Goal: Entertainment & Leisure: Consume media (video, audio)

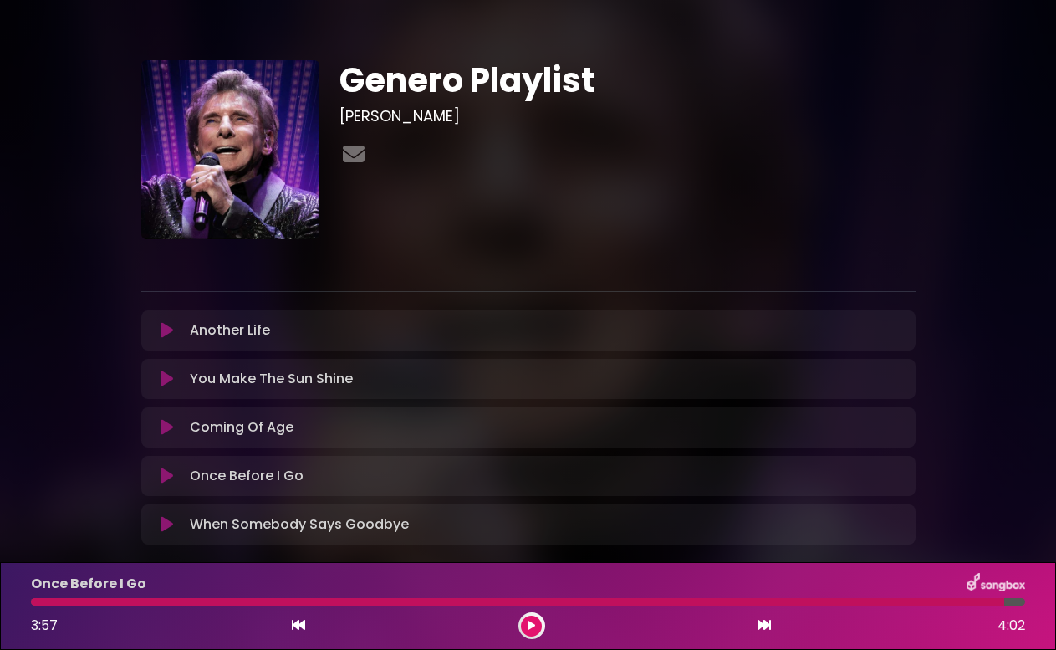
click at [161, 473] on icon at bounding box center [167, 476] width 13 height 17
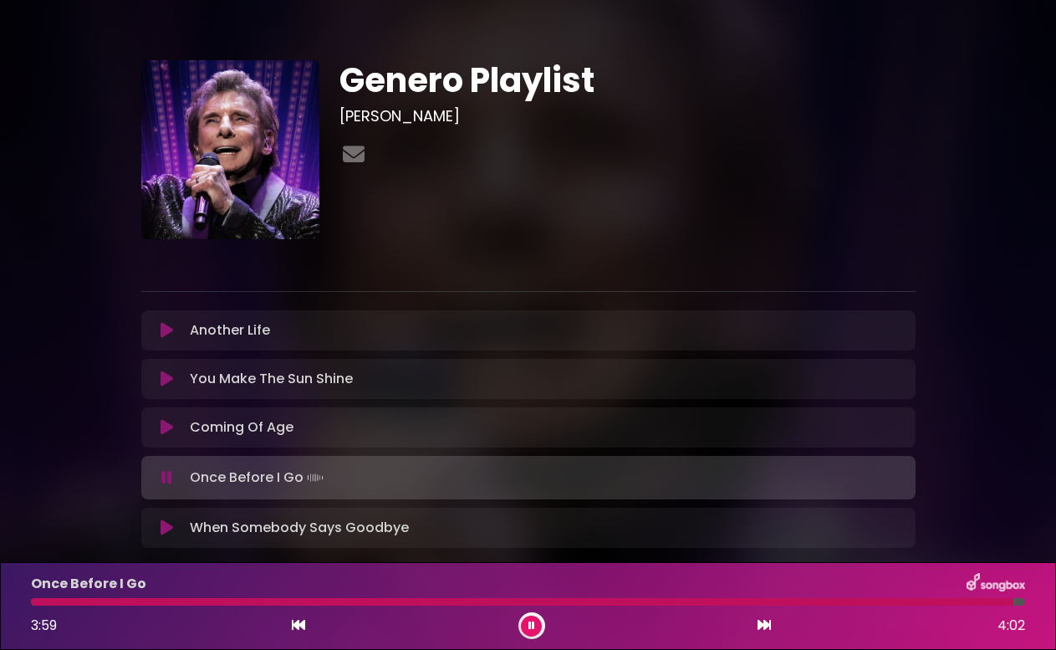
click at [33, 603] on div at bounding box center [522, 602] width 983 height 8
click at [303, 624] on icon at bounding box center [298, 624] width 13 height 13
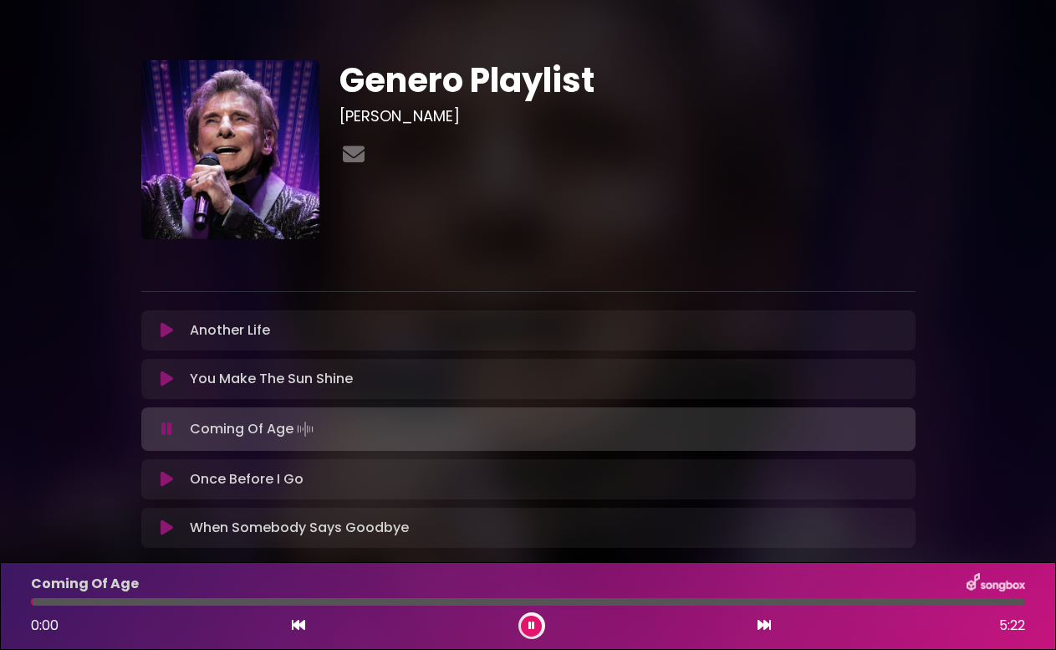
click at [167, 476] on icon at bounding box center [167, 479] width 13 height 17
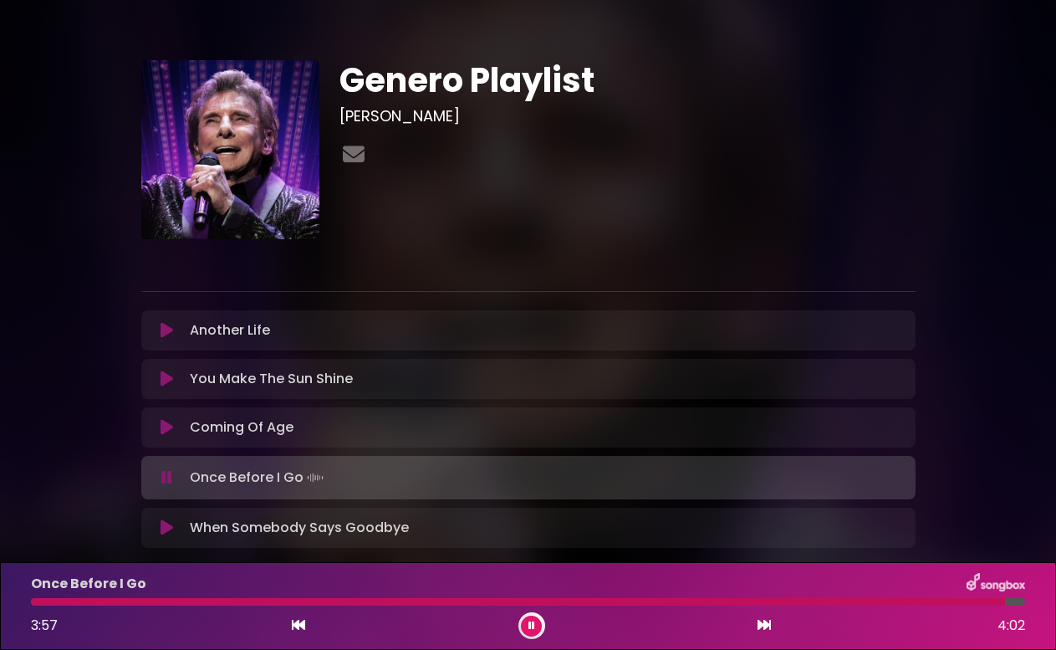
click at [298, 621] on icon at bounding box center [298, 624] width 13 height 13
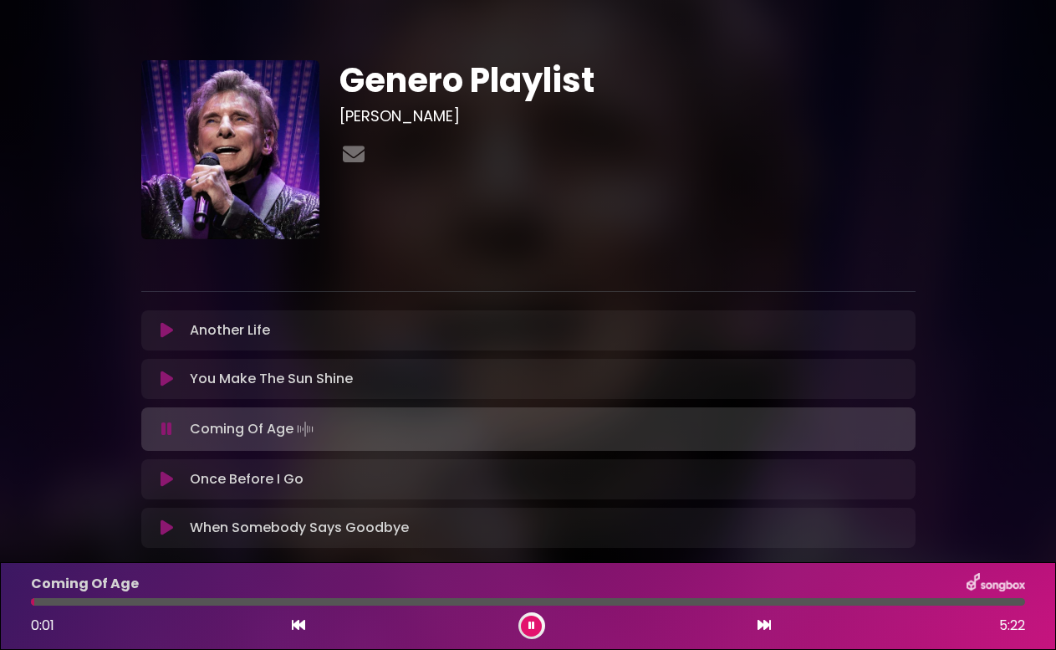
click at [171, 478] on icon at bounding box center [167, 479] width 13 height 17
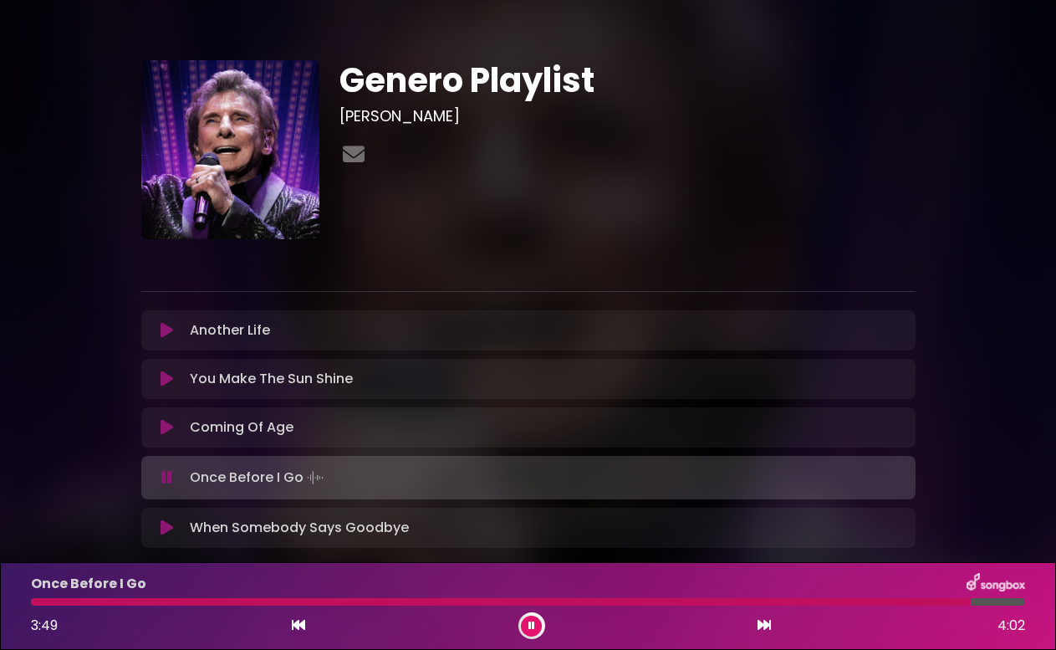
click at [165, 431] on icon at bounding box center [167, 427] width 13 height 17
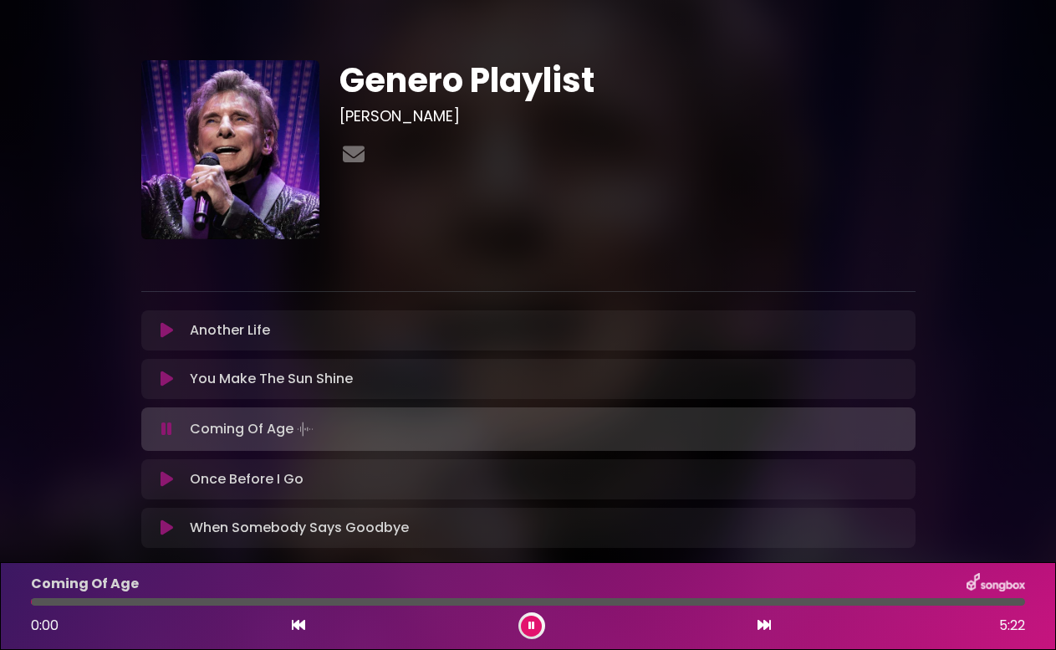
click at [162, 475] on icon at bounding box center [167, 479] width 13 height 17
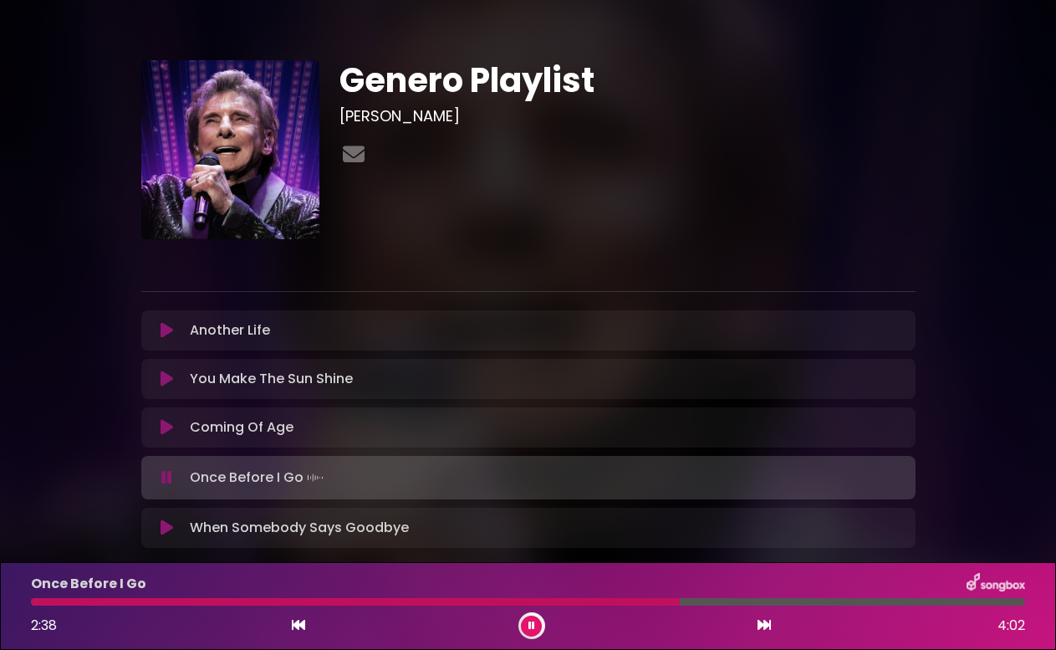
click at [529, 626] on icon at bounding box center [532, 626] width 7 height 10
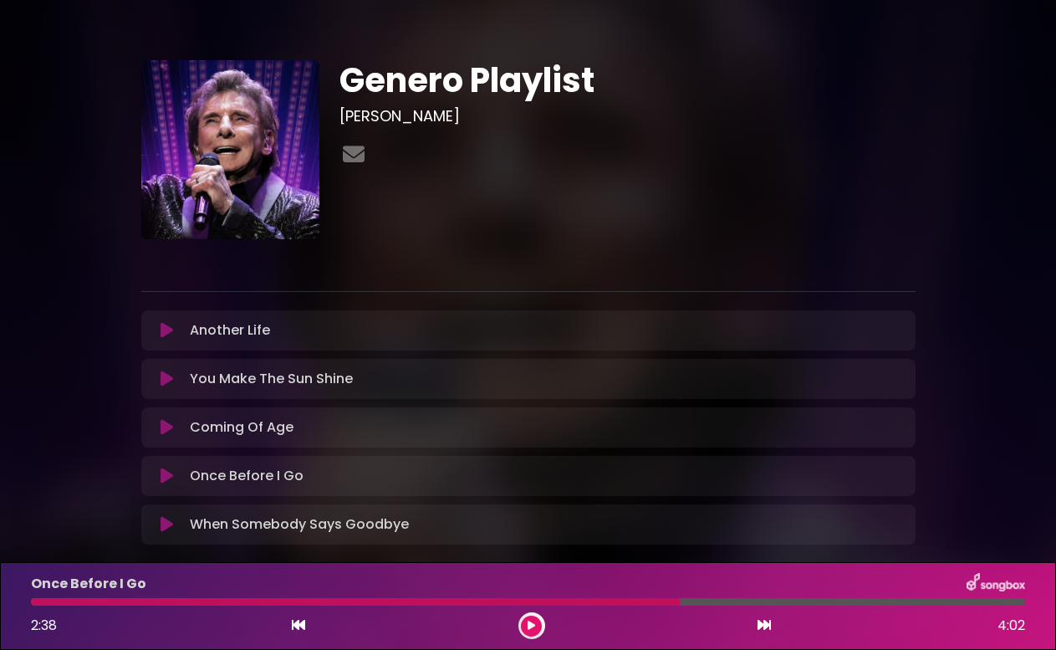
click at [168, 473] on icon at bounding box center [167, 476] width 13 height 17
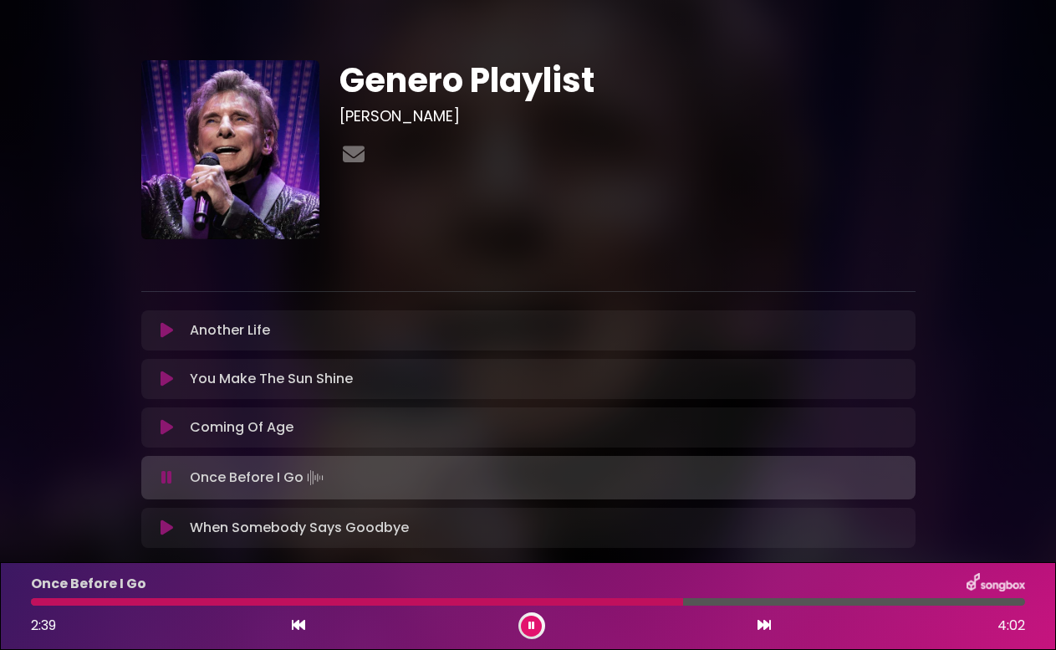
click at [297, 625] on icon at bounding box center [298, 624] width 13 height 13
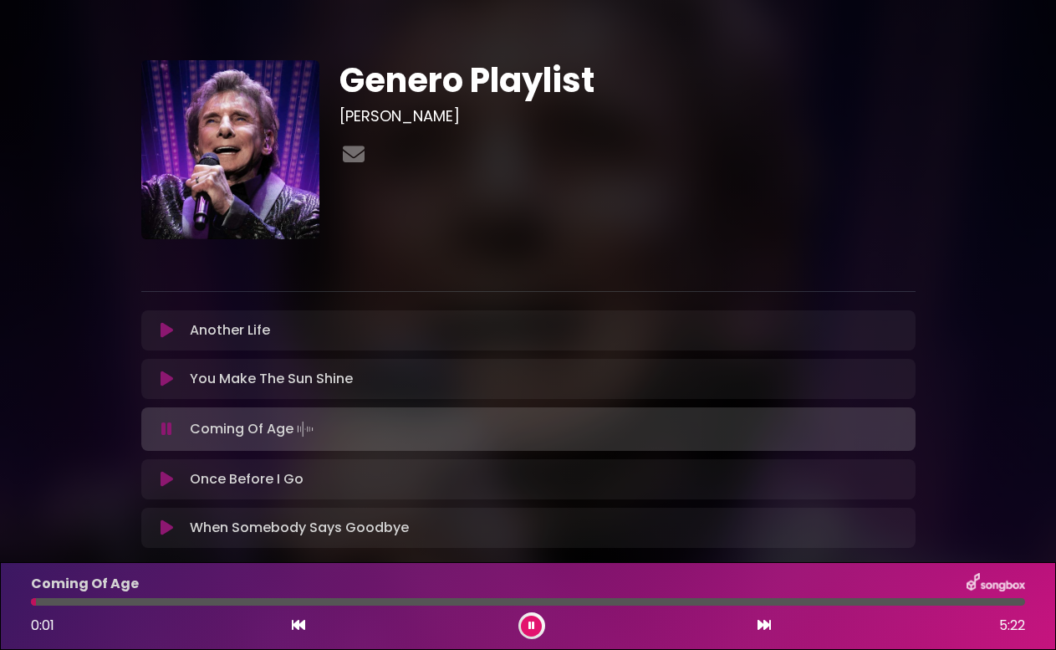
click at [164, 482] on icon at bounding box center [167, 479] width 13 height 17
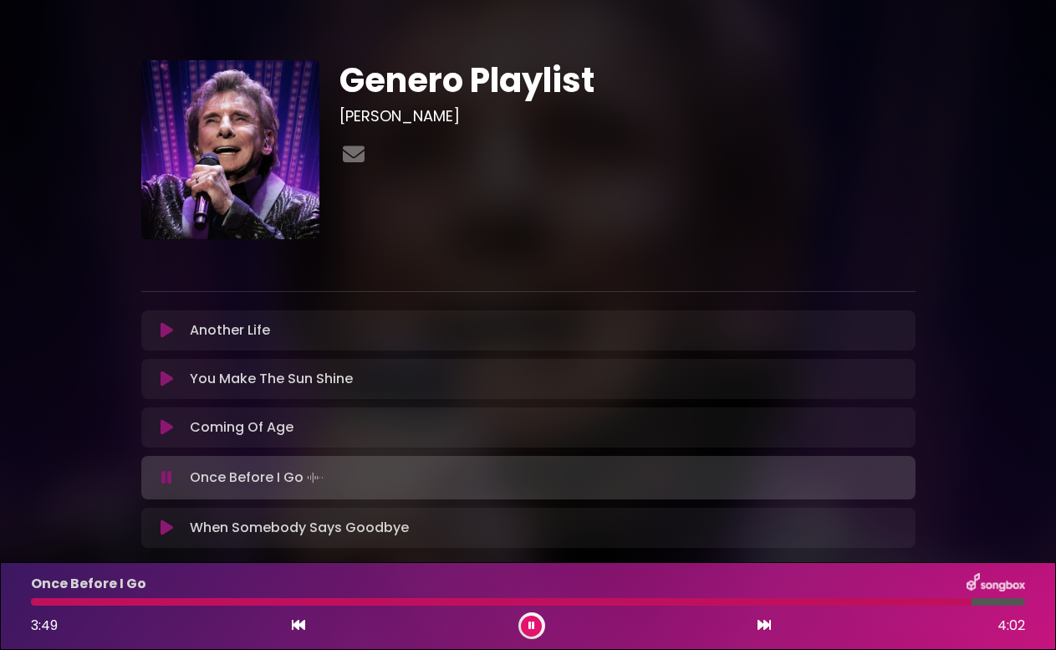
click at [33, 602] on div at bounding box center [501, 602] width 941 height 8
click at [35, 605] on div at bounding box center [508, 602] width 954 height 8
click at [536, 632] on button at bounding box center [531, 626] width 21 height 21
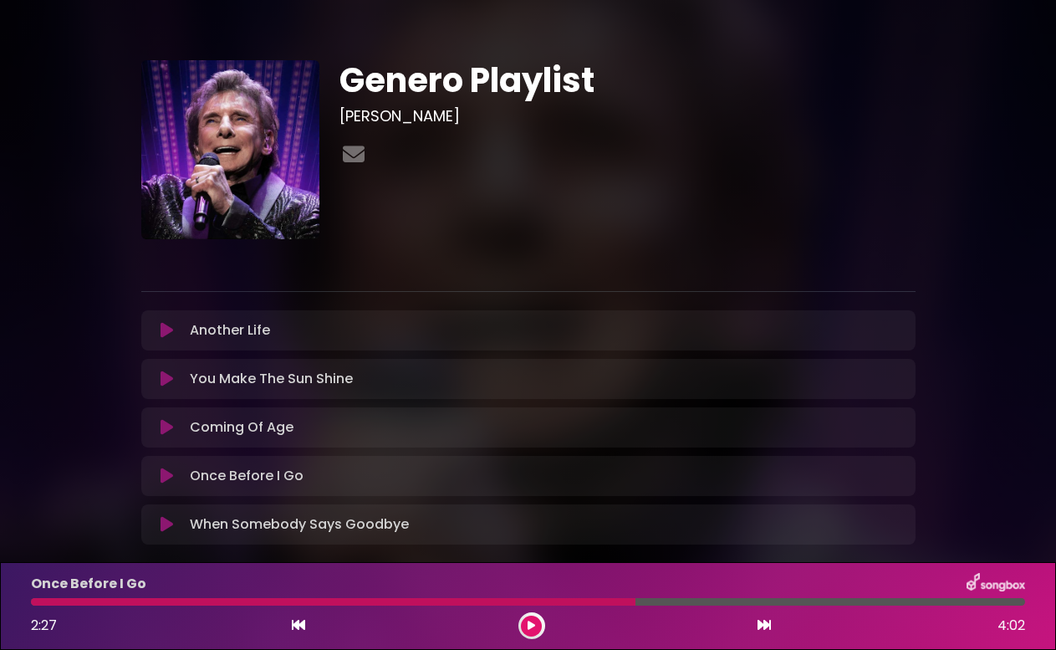
click at [32, 602] on div at bounding box center [333, 602] width 605 height 8
click at [36, 602] on div at bounding box center [333, 602] width 605 height 8
click at [42, 603] on div at bounding box center [333, 602] width 605 height 8
click at [532, 630] on icon at bounding box center [532, 626] width 8 height 10
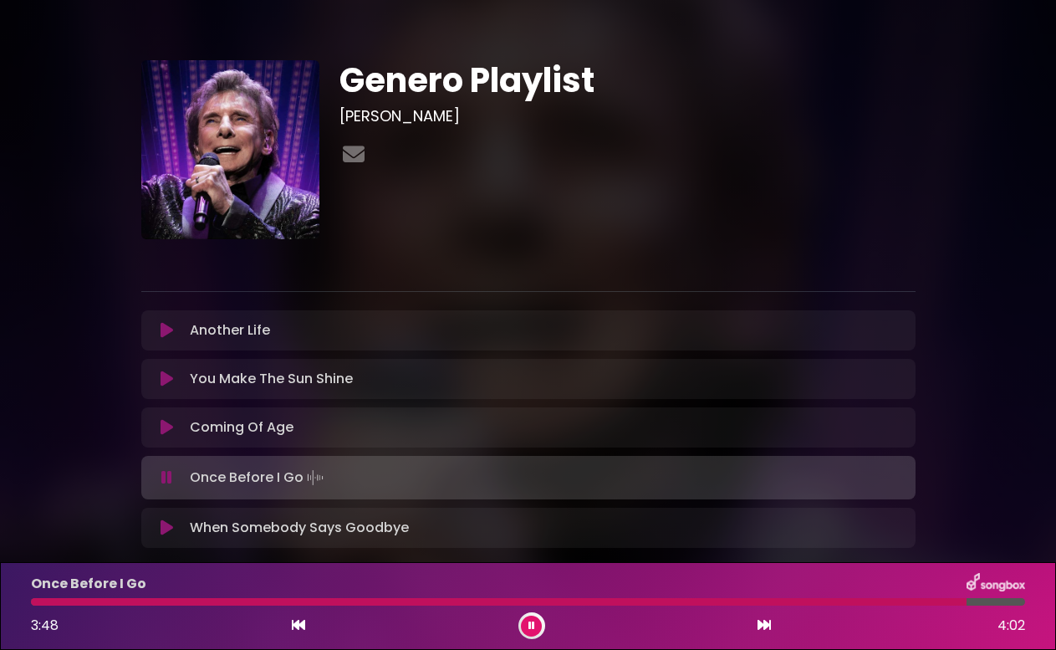
click at [532, 626] on icon at bounding box center [532, 626] width 7 height 10
